Goal: Information Seeking & Learning: Learn about a topic

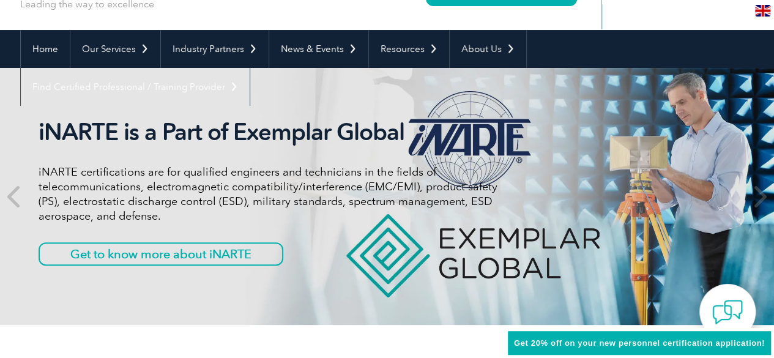
scroll to position [83, 0]
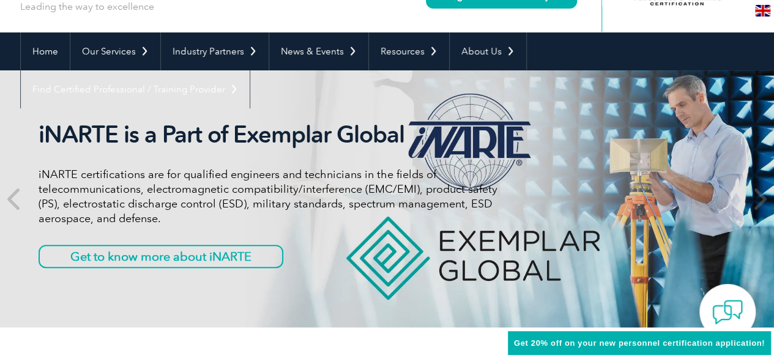
drag, startPoint x: 313, startPoint y: 241, endPoint x: 282, endPoint y: 104, distance: 140.1
click at [282, 104] on div "iNARTE is a Part of Exemplar Global iNARTE certifications are for qualified eng…" at bounding box center [387, 198] width 734 height 257
click at [11, 199] on icon at bounding box center [14, 199] width 15 height 0
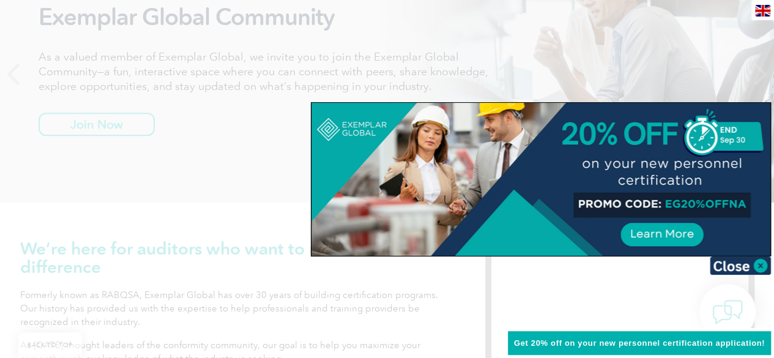
scroll to position [208, 0]
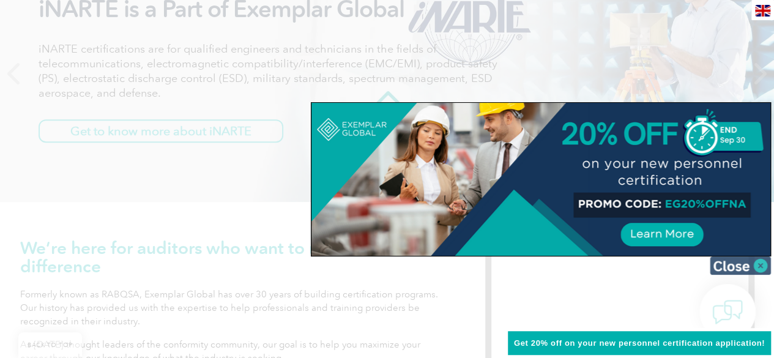
click at [730, 270] on img at bounding box center [740, 265] width 61 height 18
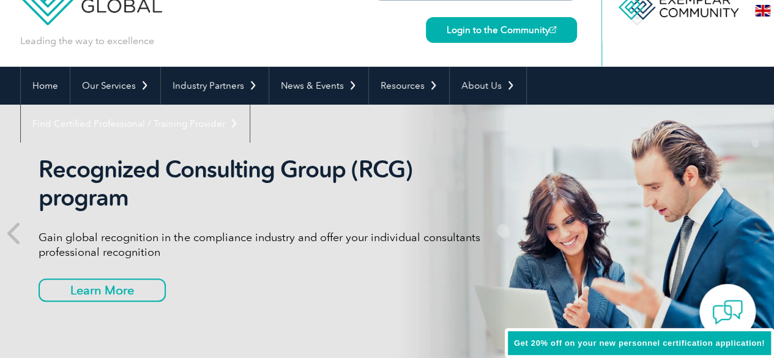
scroll to position [0, 0]
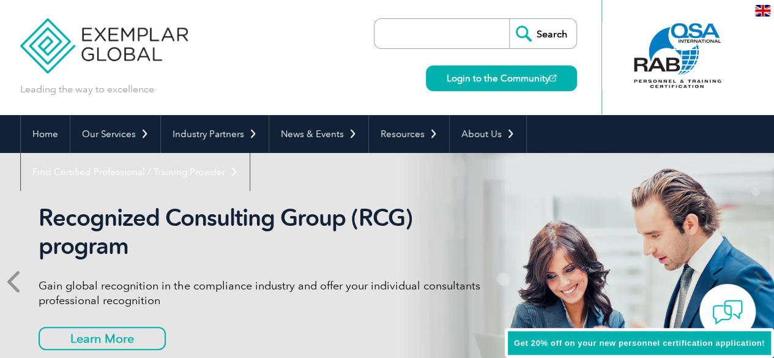
click at [13, 282] on icon at bounding box center [14, 282] width 15 height 0
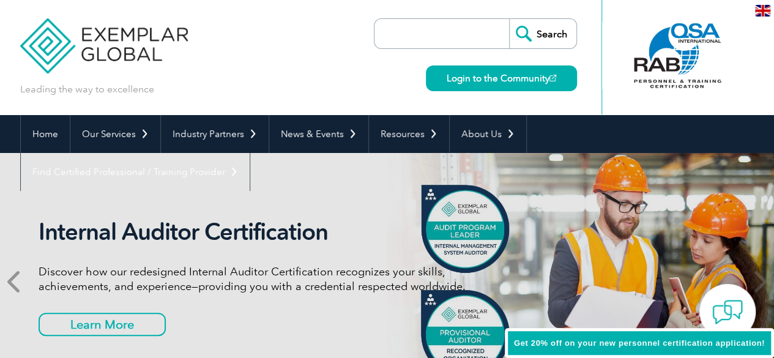
click at [17, 282] on icon at bounding box center [14, 282] width 15 height 0
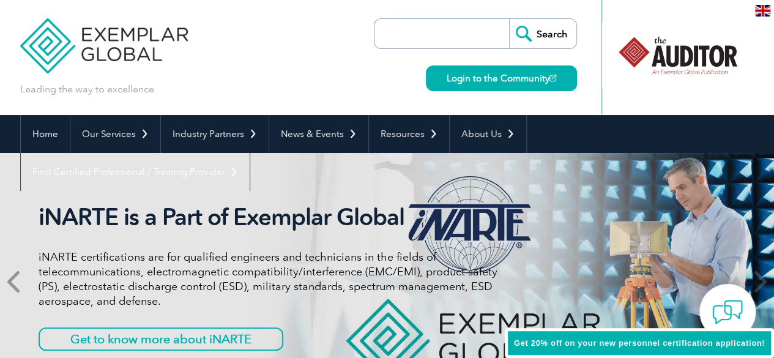
click at [11, 282] on icon at bounding box center [14, 282] width 15 height 0
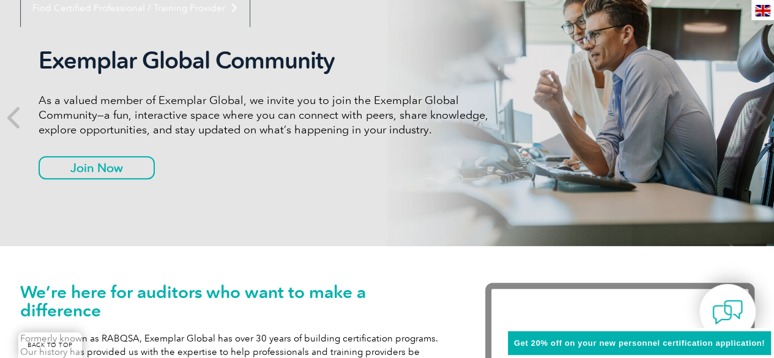
scroll to position [165, 0]
click at [761, 117] on icon at bounding box center [759, 117] width 15 height 0
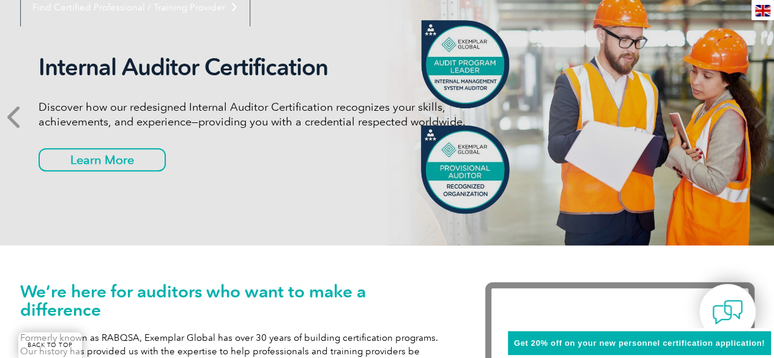
click at [16, 117] on icon at bounding box center [14, 117] width 15 height 0
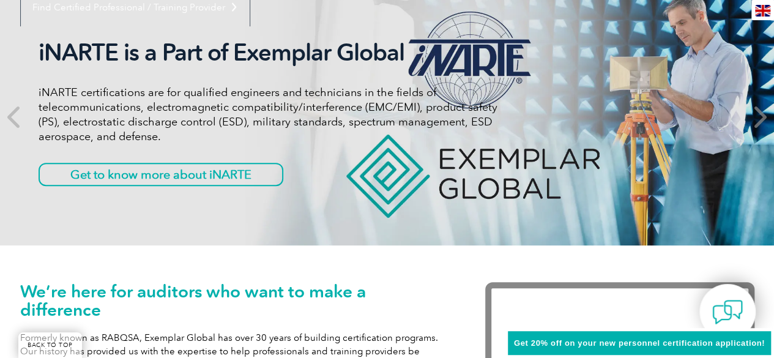
click at [757, 117] on icon at bounding box center [759, 117] width 15 height 0
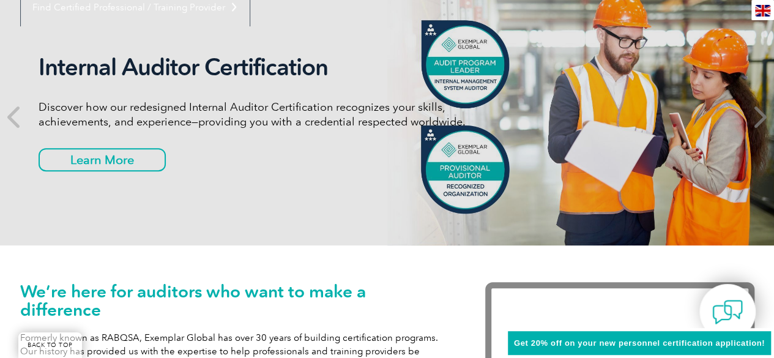
click at [762, 117] on icon at bounding box center [759, 117] width 15 height 0
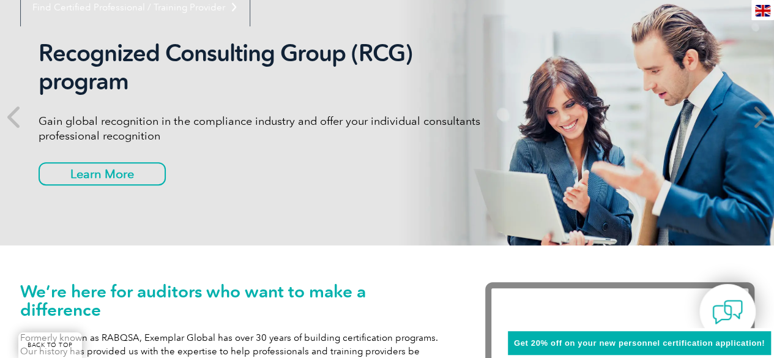
click at [762, 117] on icon at bounding box center [759, 117] width 15 height 0
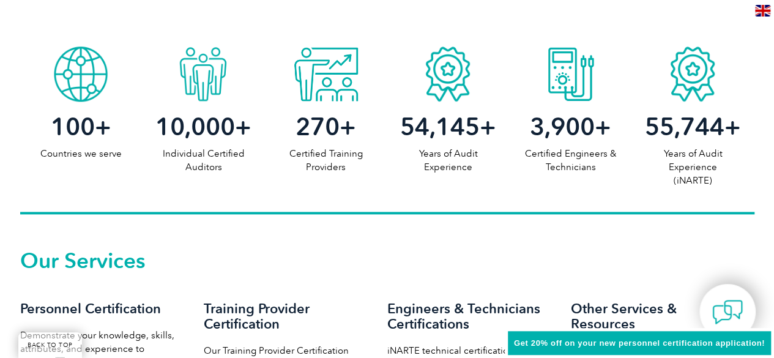
scroll to position [480, 0]
